Goal: Information Seeking & Learning: Understand process/instructions

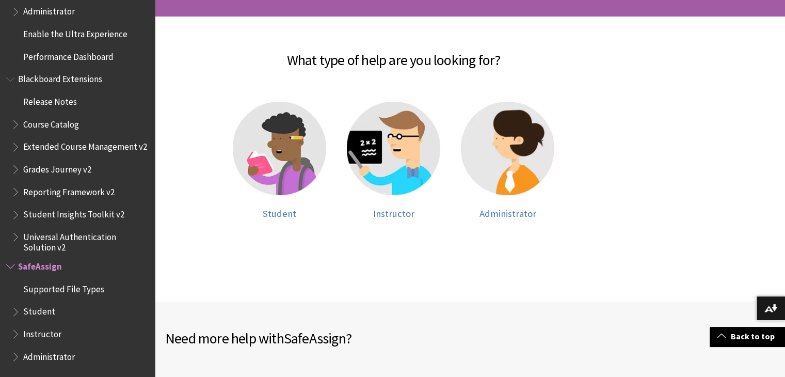
scroll to position [198, 0]
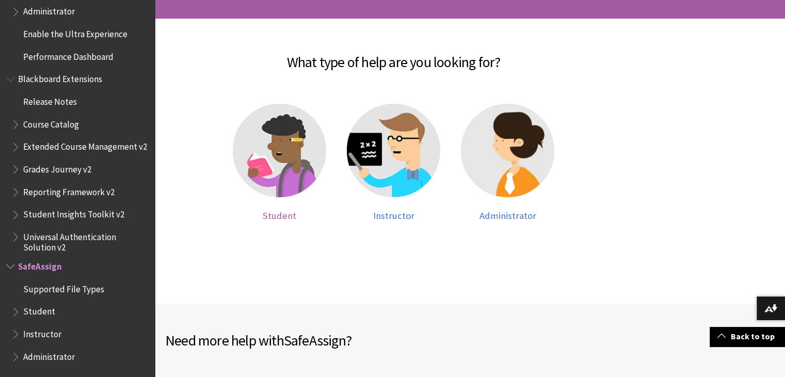
click at [277, 217] on span "Student" at bounding box center [280, 216] width 34 height 12
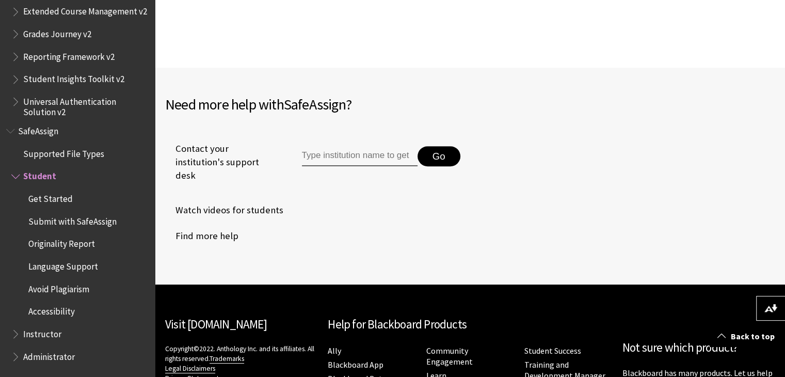
scroll to position [439, 0]
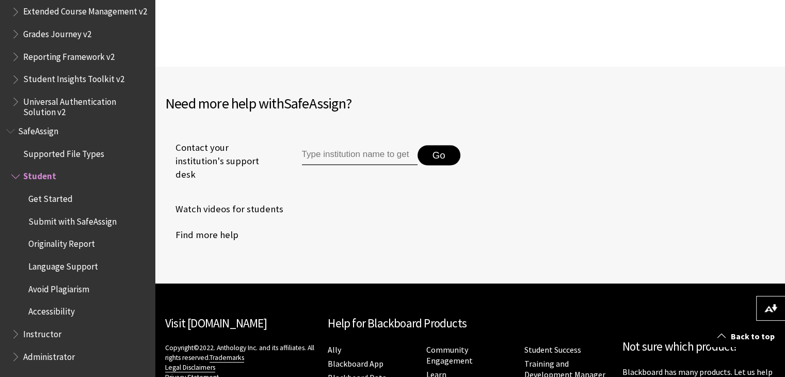
click at [385, 151] on input "Type institution name to get support" at bounding box center [360, 155] width 116 height 21
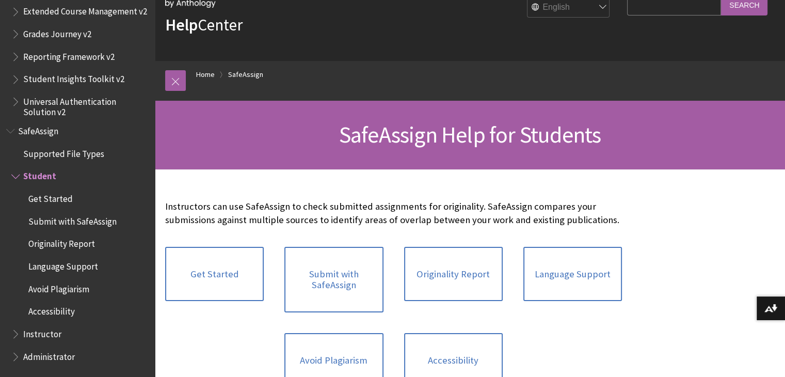
scroll to position [0, 0]
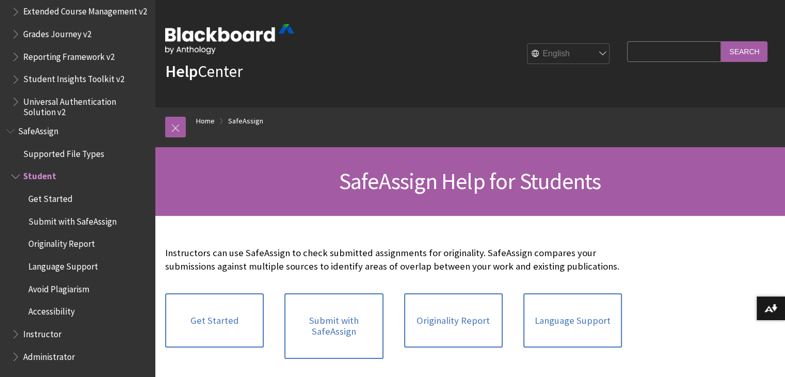
click at [80, 215] on span "Submit with SafeAssign" at bounding box center [72, 220] width 88 height 14
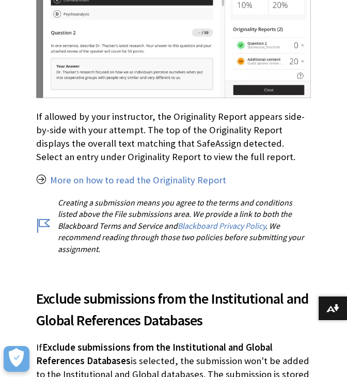
scroll to position [934, 0]
